Goal: Find specific page/section

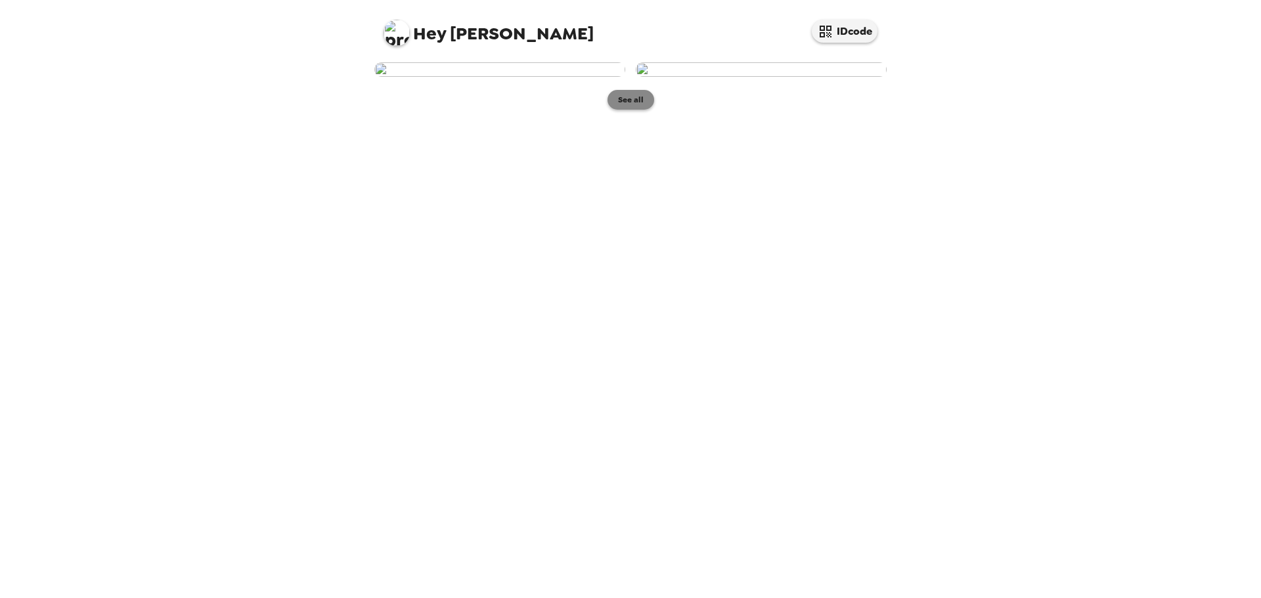
click at [631, 110] on button "See all" at bounding box center [630, 100] width 47 height 20
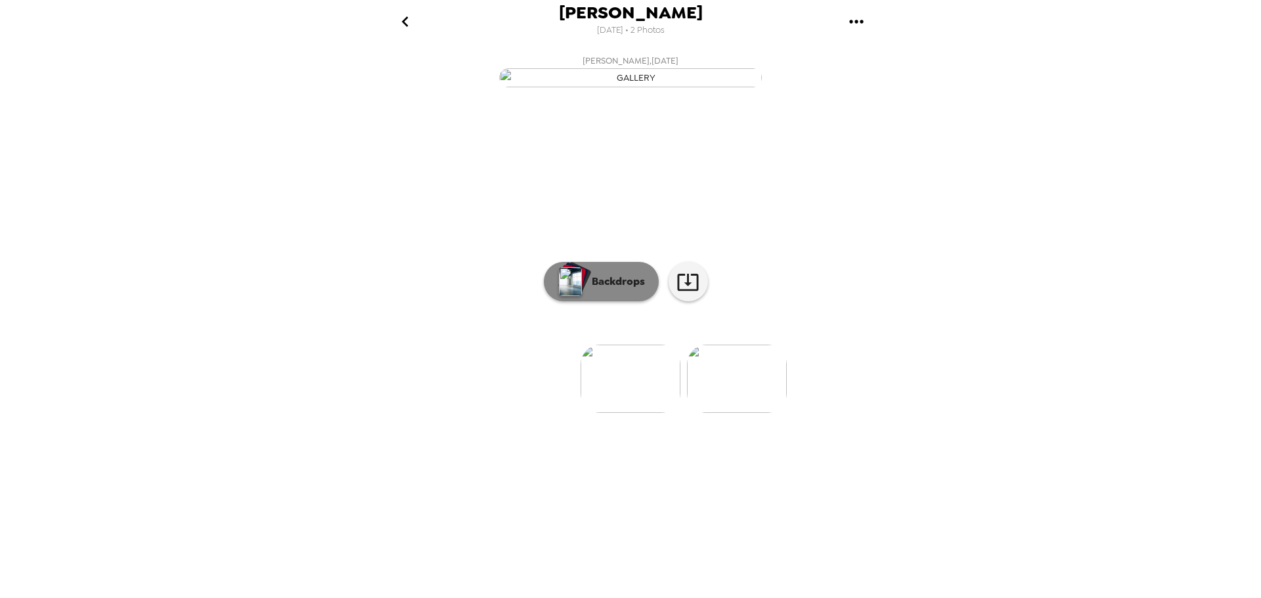
click at [605, 290] on p "Backdrops" at bounding box center [615, 282] width 60 height 16
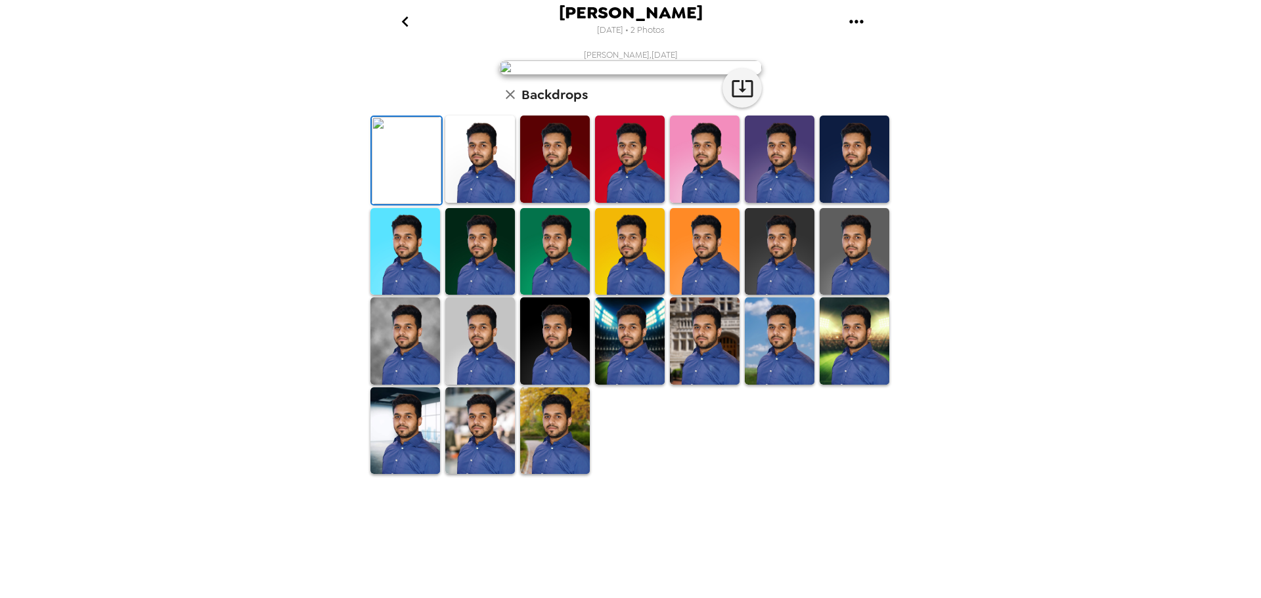
click at [685, 203] on img at bounding box center [705, 159] width 70 height 87
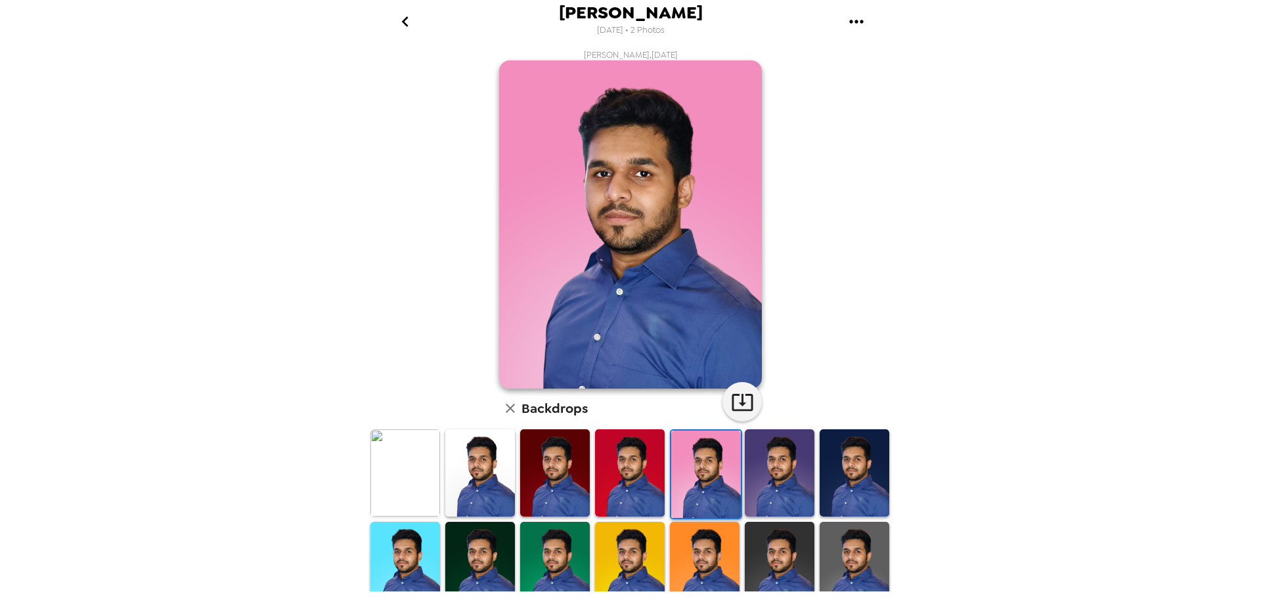
click at [627, 466] on img at bounding box center [630, 472] width 70 height 87
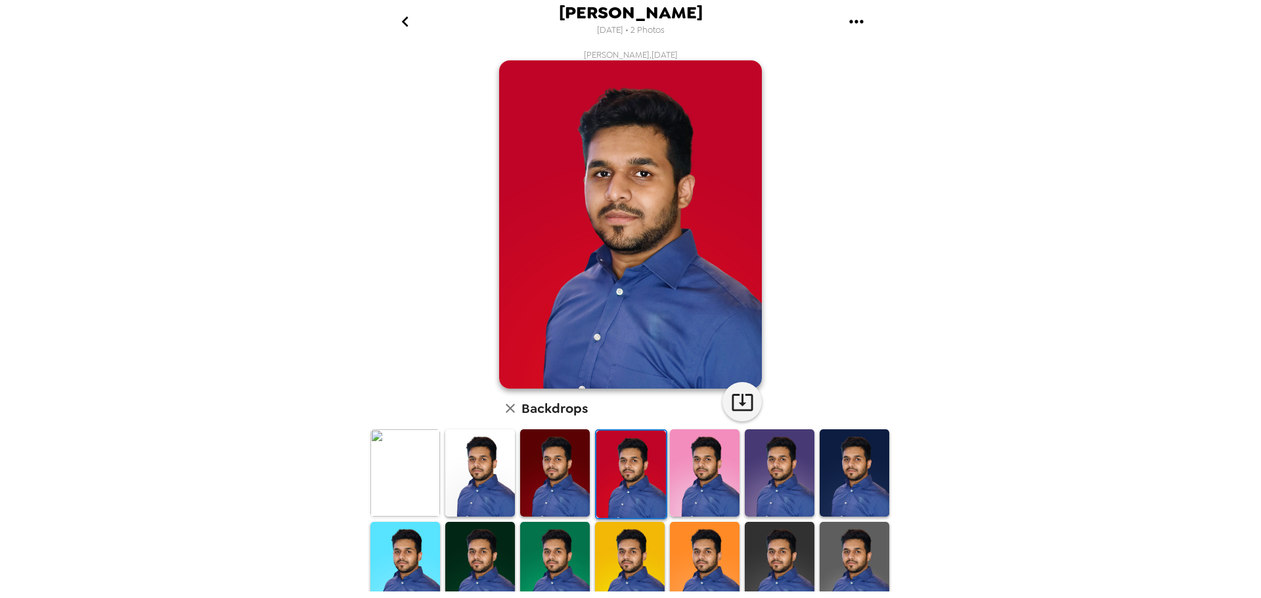
click at [534, 480] on img at bounding box center [555, 472] width 70 height 87
